Goal: Task Accomplishment & Management: Complete application form

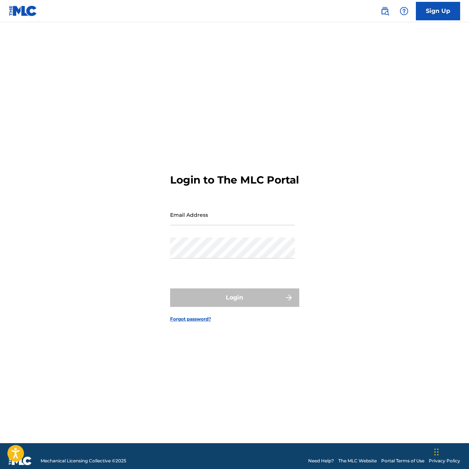
click at [228, 223] on input "Email Address" at bounding box center [232, 214] width 125 height 21
click at [379, 175] on div "Login to The MLC Portal Email Address Password Login Forgot password?" at bounding box center [234, 242] width 469 height 403
click at [443, 10] on link "Sign Up" at bounding box center [438, 11] width 44 height 18
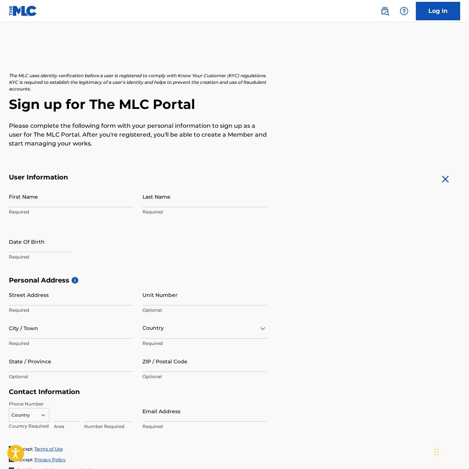
click at [73, 194] on input "First Name" at bounding box center [71, 196] width 125 height 21
type input "[PERSON_NAME]"
type input "p"
type input "[PERSON_NAME]"
select select "7"
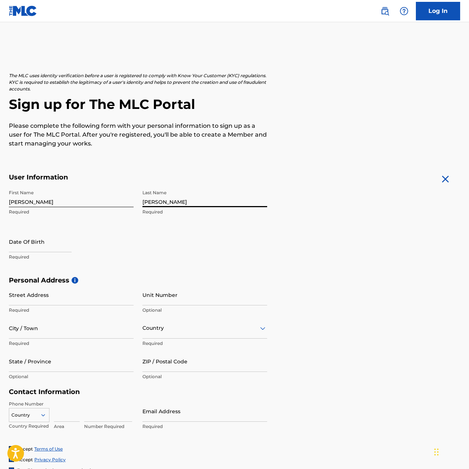
select select "2025"
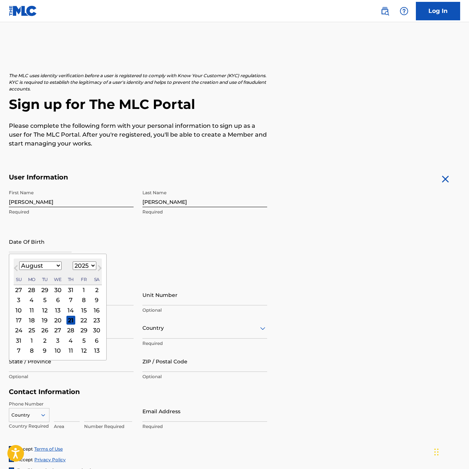
click at [55, 265] on select "January February March April May June July August September October November De…" at bounding box center [40, 265] width 42 height 8
select select "0"
click at [19, 261] on select "January February March April May June July August September October November De…" at bounding box center [40, 265] width 42 height 8
click at [92, 268] on select "1899 1900 1901 1902 1903 1904 1905 1906 1907 1908 1909 1910 1911 1912 1913 1914…" at bounding box center [85, 265] width 24 height 8
select select "1999"
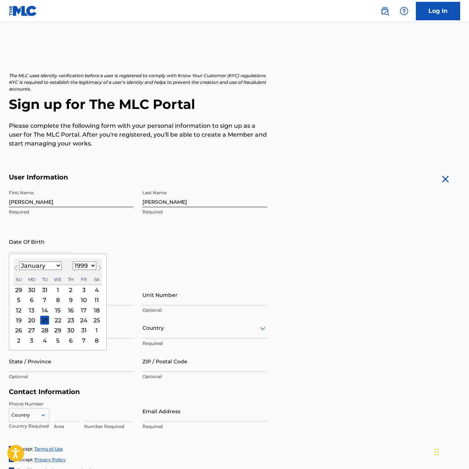
click at [73, 261] on select "1899 1900 1901 1902 1903 1904 1905 1906 1907 1908 1909 1910 1911 1912 1913 1914…" at bounding box center [85, 265] width 24 height 8
click at [94, 321] on div "23" at bounding box center [96, 320] width 9 height 9
type input "January 23 1999"
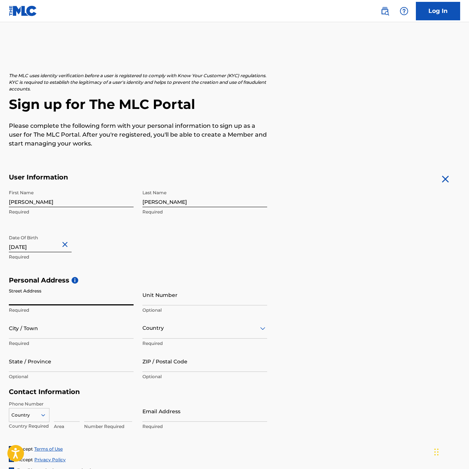
click at [82, 294] on input "Street Address" at bounding box center [71, 294] width 125 height 21
type input "701 West 176th Street"
type input "Apt. 2A"
type input "New York"
type input "[GEOGRAPHIC_DATA]"
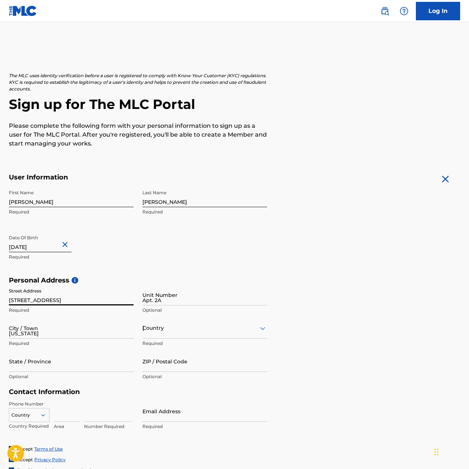
type input "NY"
type input "10033"
type input "646"
type input "3598818"
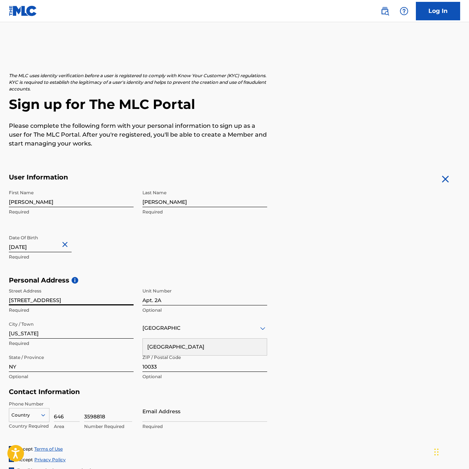
click at [304, 291] on div "Personal Address i Street Address 701 West 176th Street Required Unit Number Ap…" at bounding box center [235, 332] width 452 height 112
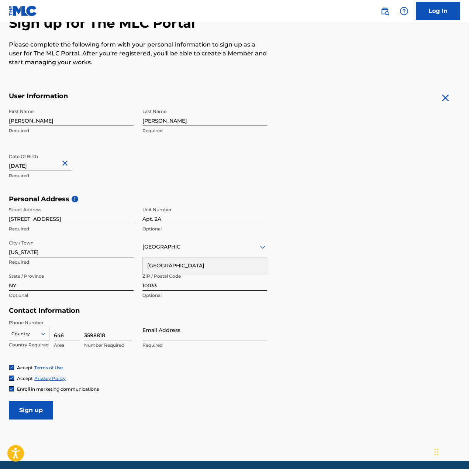
scroll to position [109, 0]
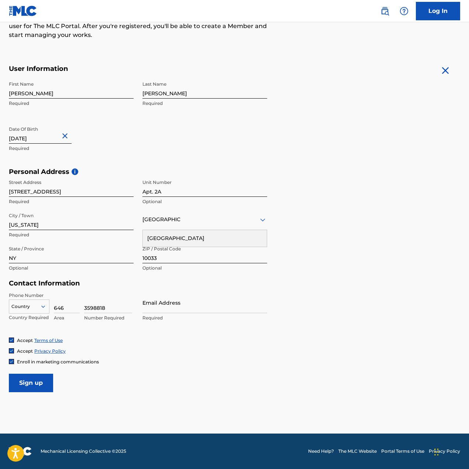
drag, startPoint x: 309, startPoint y: 281, endPoint x: 307, endPoint y: 335, distance: 54.3
click at [176, 304] on input "Email Address" at bounding box center [205, 302] width 125 height 21
type input "[PERSON_NAME][EMAIL_ADDRESS][DOMAIN_NAME]"
click at [46, 382] on input "Sign up" at bounding box center [31, 383] width 44 height 18
click at [31, 311] on div "Country" at bounding box center [29, 305] width 41 height 11
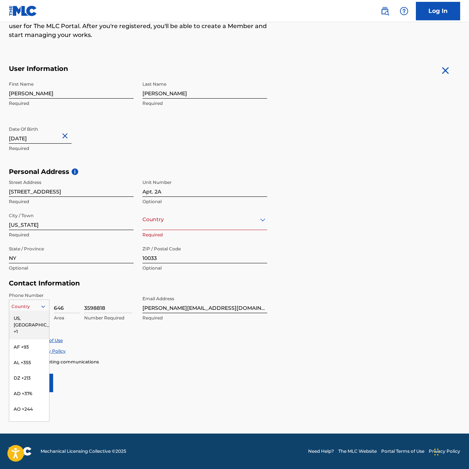
click at [30, 321] on div "US, [GEOGRAPHIC_DATA] +1" at bounding box center [29, 325] width 40 height 29
click at [27, 380] on input "Sign up" at bounding box center [31, 383] width 44 height 18
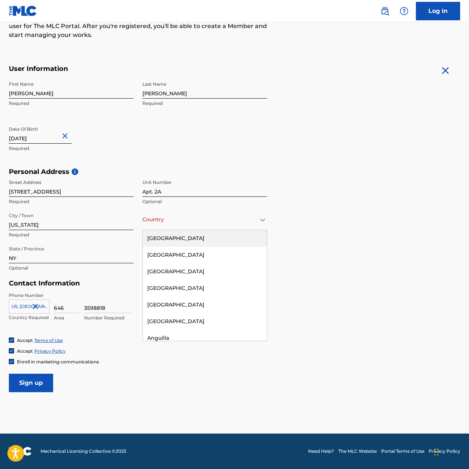
click at [158, 227] on div "Country" at bounding box center [205, 219] width 125 height 21
click at [179, 239] on div "[GEOGRAPHIC_DATA]" at bounding box center [205, 238] width 124 height 17
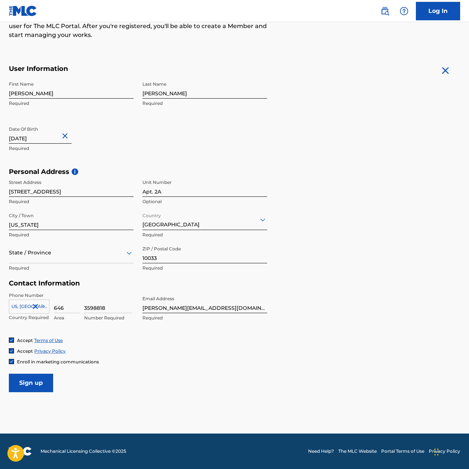
click at [26, 375] on input "Sign up" at bounding box center [31, 383] width 44 height 18
click at [58, 261] on div "State / Province" at bounding box center [71, 252] width 125 height 21
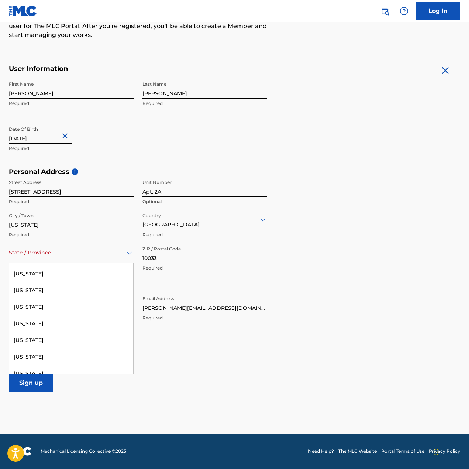
scroll to position [478, 0]
click at [66, 356] on div "New York" at bounding box center [71, 359] width 124 height 17
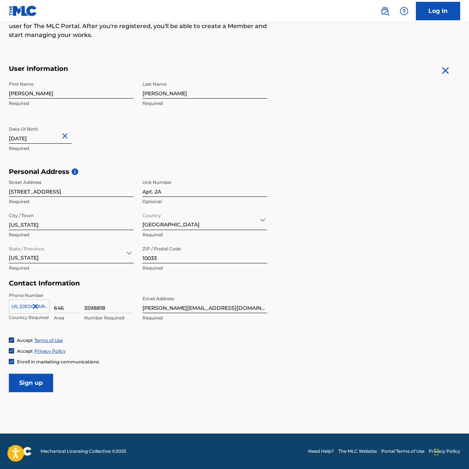
click at [32, 380] on input "Sign up" at bounding box center [31, 383] width 44 height 18
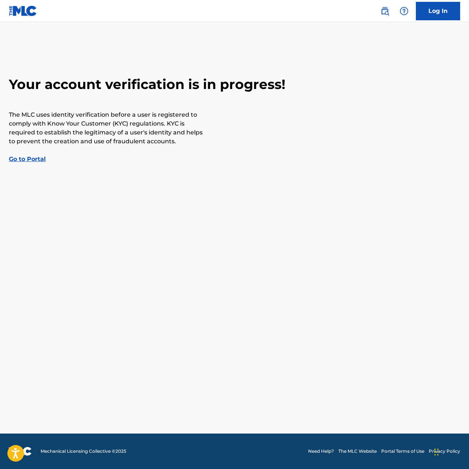
click at [39, 157] on link "Go to Portal" at bounding box center [27, 158] width 37 height 7
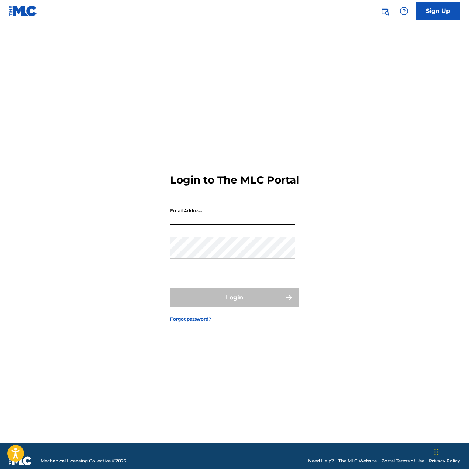
click at [206, 222] on input "Email Address" at bounding box center [232, 214] width 125 height 21
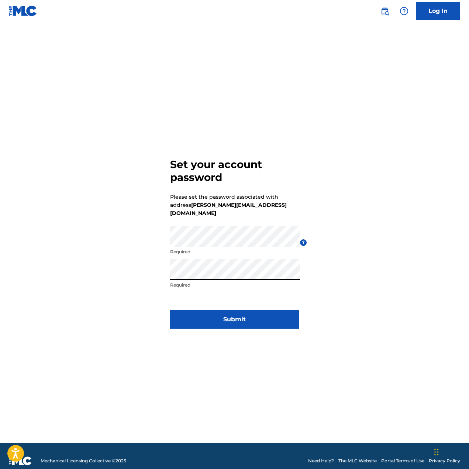
click button "Submit" at bounding box center [234, 319] width 129 height 18
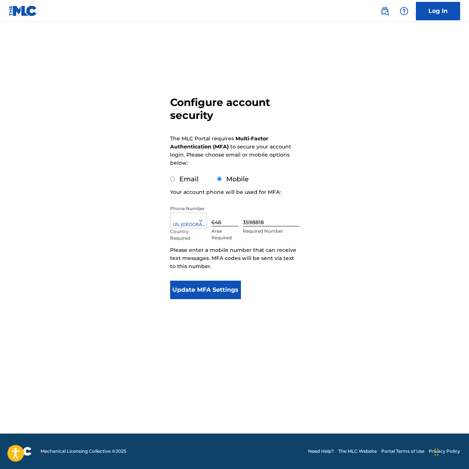
click at [223, 288] on button "Update MFA Settings" at bounding box center [205, 290] width 71 height 18
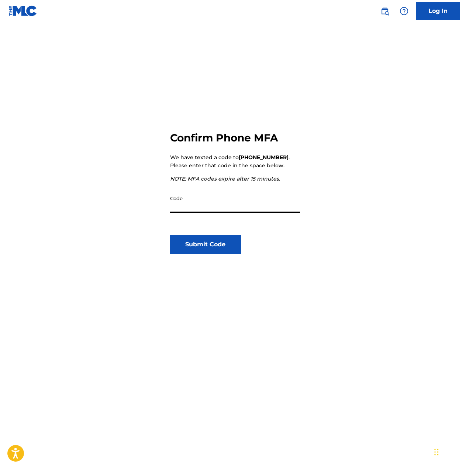
click at [238, 204] on input "Code" at bounding box center [235, 202] width 130 height 21
type input "949515"
click at [203, 241] on button "Submit Code" at bounding box center [205, 244] width 71 height 18
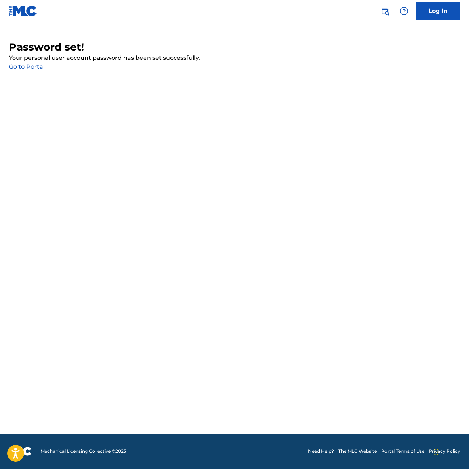
click at [42, 68] on link "Go to Portal" at bounding box center [27, 66] width 36 height 7
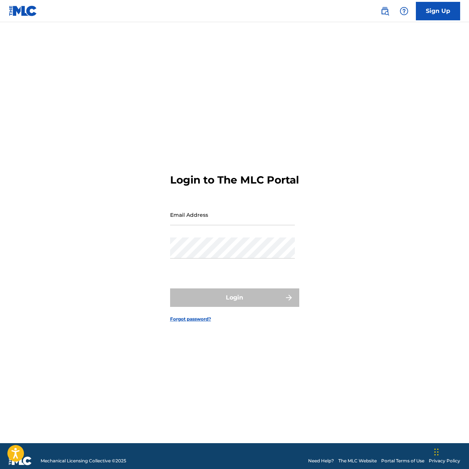
click at [229, 223] on input "Email Address" at bounding box center [232, 214] width 125 height 21
type input "[PERSON_NAME][EMAIL_ADDRESS][DOMAIN_NAME]"
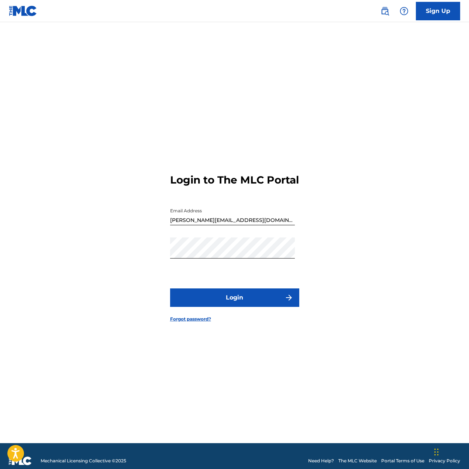
click at [244, 297] on button "Login" at bounding box center [234, 297] width 129 height 18
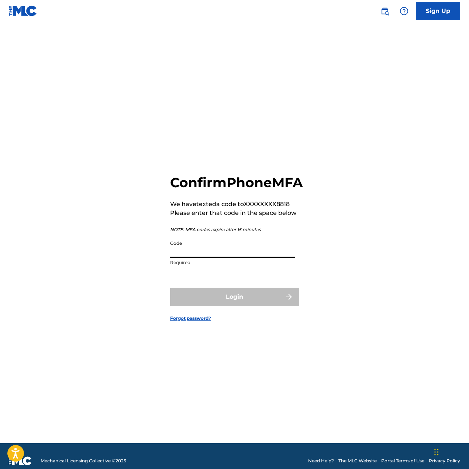
click at [238, 258] on input "Code" at bounding box center [232, 247] width 125 height 21
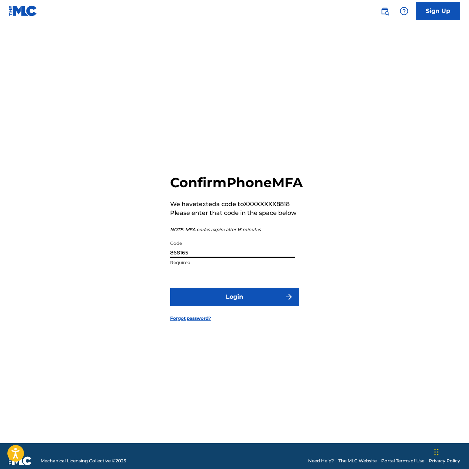
type input "868165"
click at [235, 305] on button "Login" at bounding box center [234, 297] width 129 height 18
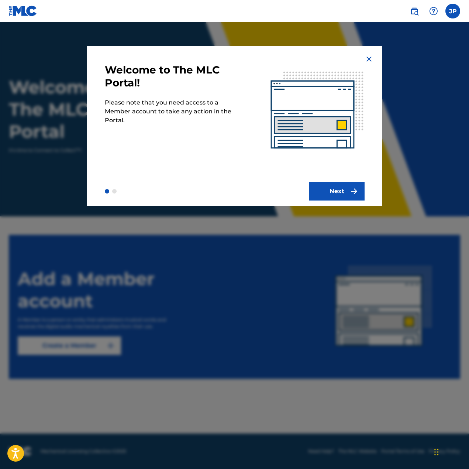
click at [333, 188] on button "Next" at bounding box center [336, 191] width 55 height 18
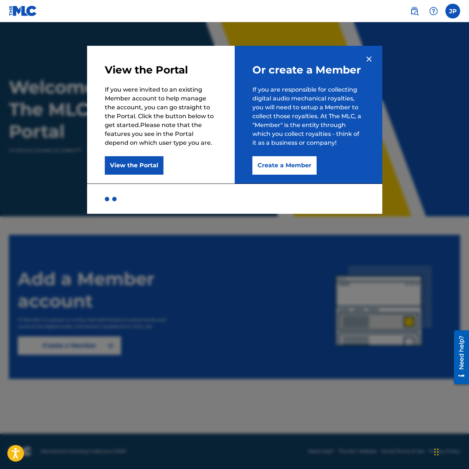
click at [298, 176] on div "Or create a Member If you are responsible for collecting digital audio mechanic…" at bounding box center [309, 115] width 148 height 138
click at [301, 168] on button "Create a Member" at bounding box center [285, 165] width 64 height 18
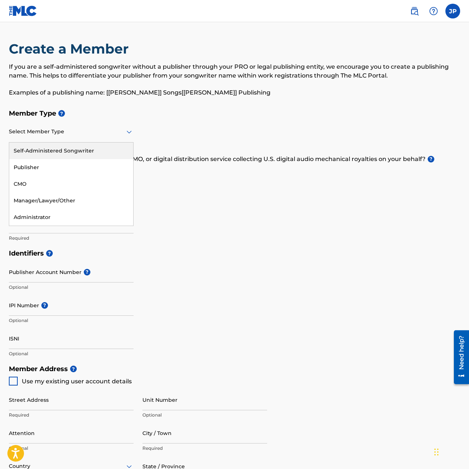
click at [37, 134] on div at bounding box center [71, 131] width 125 height 9
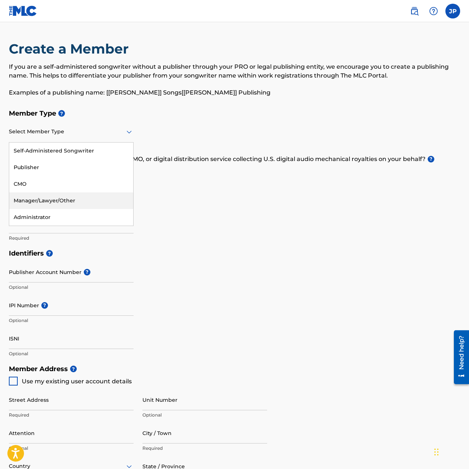
click at [208, 202] on h5 "Member Name ?" at bounding box center [235, 205] width 452 height 16
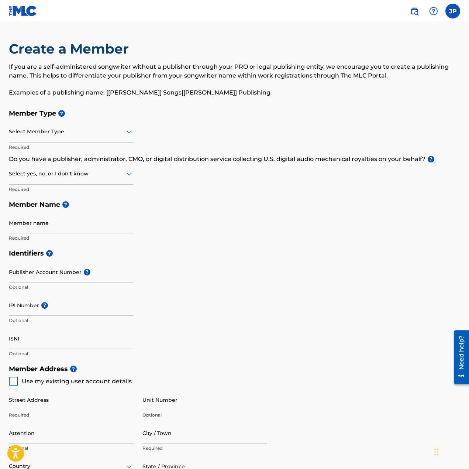
click at [20, 13] on img at bounding box center [23, 11] width 28 height 11
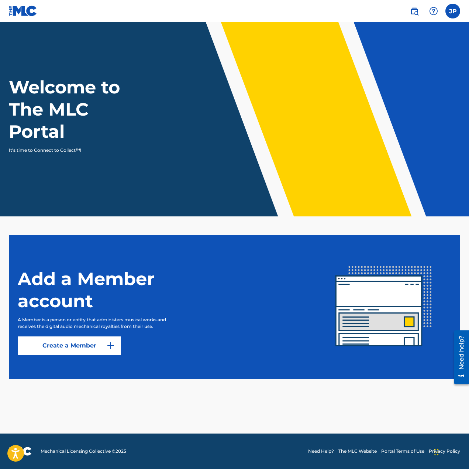
click at [449, 11] on label at bounding box center [453, 11] width 15 height 15
click at [453, 11] on input "JP [PERSON_NAME] [PERSON_NAME][EMAIL_ADDRESS][DOMAIN_NAME] Notification Prefere…" at bounding box center [453, 11] width 0 height 0
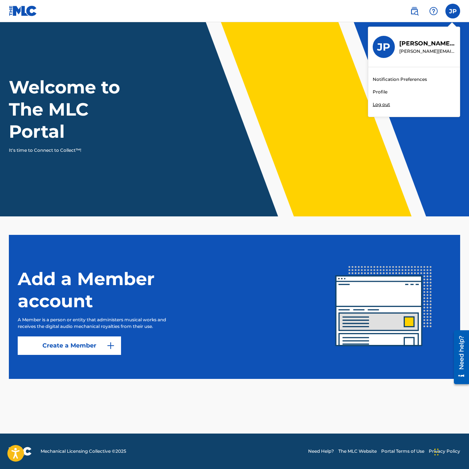
click at [450, 10] on div "JP JP [PERSON_NAME] [PERSON_NAME][EMAIL_ADDRESS][DOMAIN_NAME] Notification Pref…" at bounding box center [453, 11] width 15 height 15
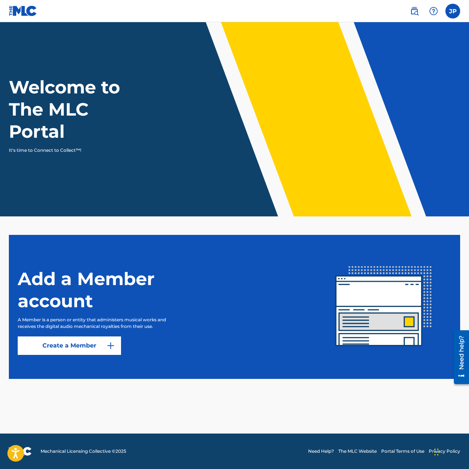
click at [417, 8] on img at bounding box center [414, 11] width 9 height 9
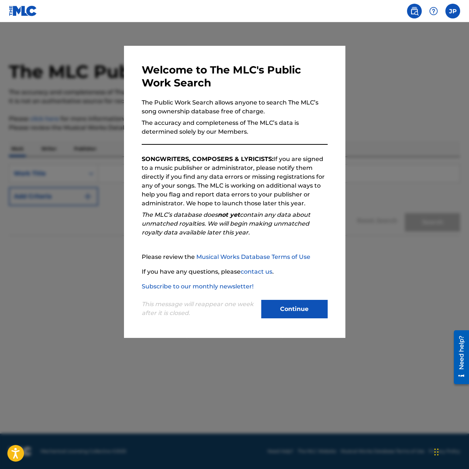
click at [295, 316] on button "Continue" at bounding box center [294, 309] width 66 height 18
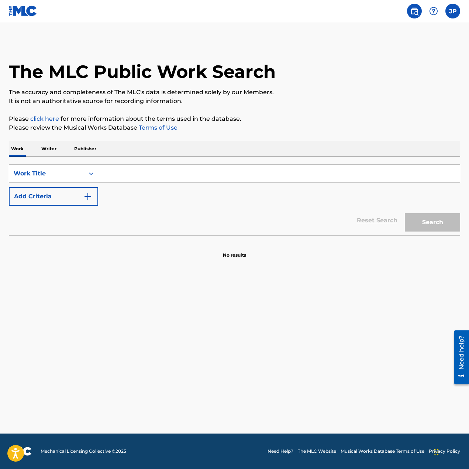
click at [136, 173] on input "Search Form" at bounding box center [279, 174] width 362 height 18
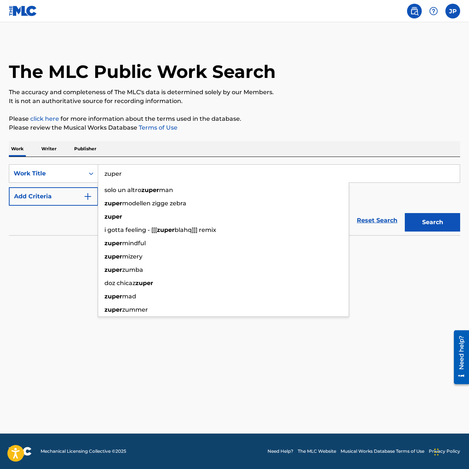
type input "zuper"
click at [405, 213] on button "Search" at bounding box center [432, 222] width 55 height 18
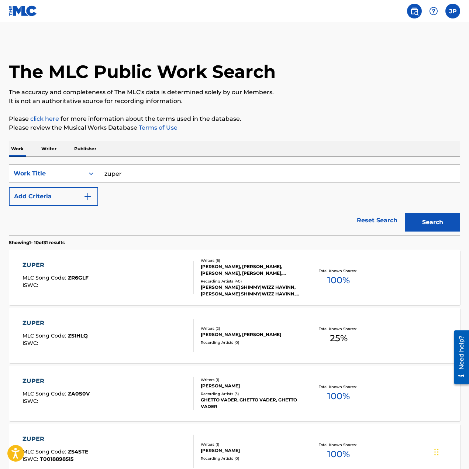
click at [262, 263] on div "Writers ( 6 )" at bounding box center [251, 261] width 100 height 6
click at [404, 281] on div "ZUPER MLC Song Code : ZR6GLF ISWC : Writers ( 6 ) [PERSON_NAME], [PERSON_NAME],…" at bounding box center [235, 277] width 452 height 55
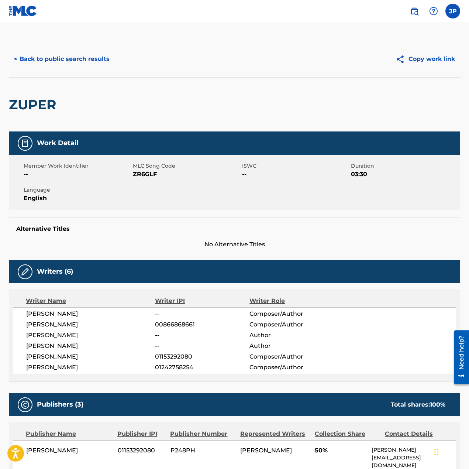
drag, startPoint x: 272, startPoint y: 312, endPoint x: 292, endPoint y: 173, distance: 140.3
click at [424, 61] on button "Copy work link" at bounding box center [426, 59] width 70 height 18
click at [30, 14] on img at bounding box center [23, 11] width 28 height 11
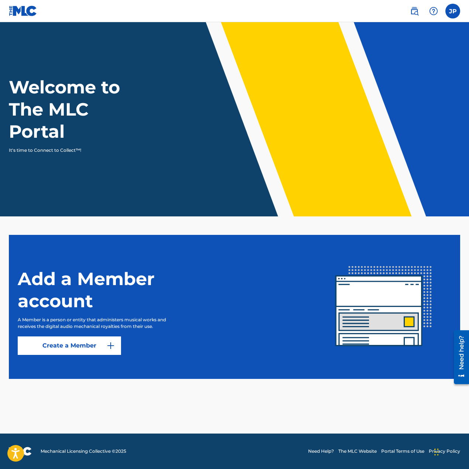
click at [83, 346] on link "Create a Member" at bounding box center [69, 345] width 103 height 18
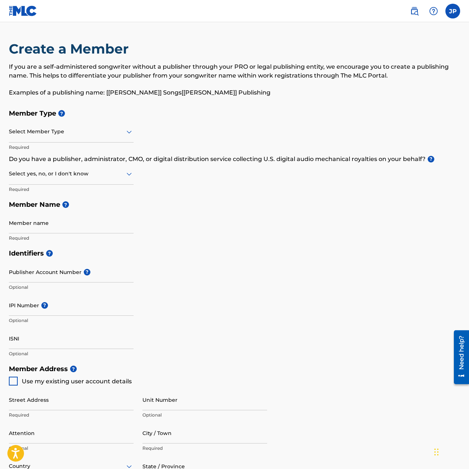
click at [64, 226] on input "Member name" at bounding box center [71, 222] width 125 height 21
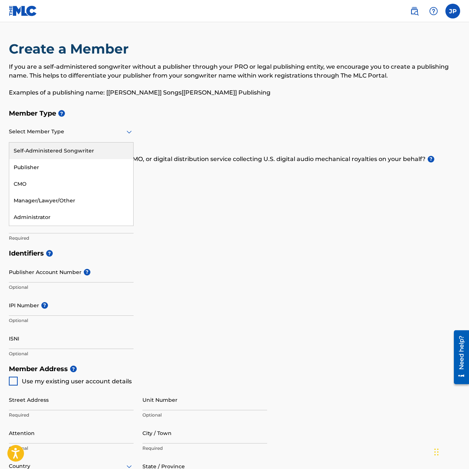
click at [68, 131] on div at bounding box center [71, 131] width 125 height 9
click at [71, 129] on div at bounding box center [71, 131] width 125 height 9
